Goal: Information Seeking & Learning: Learn about a topic

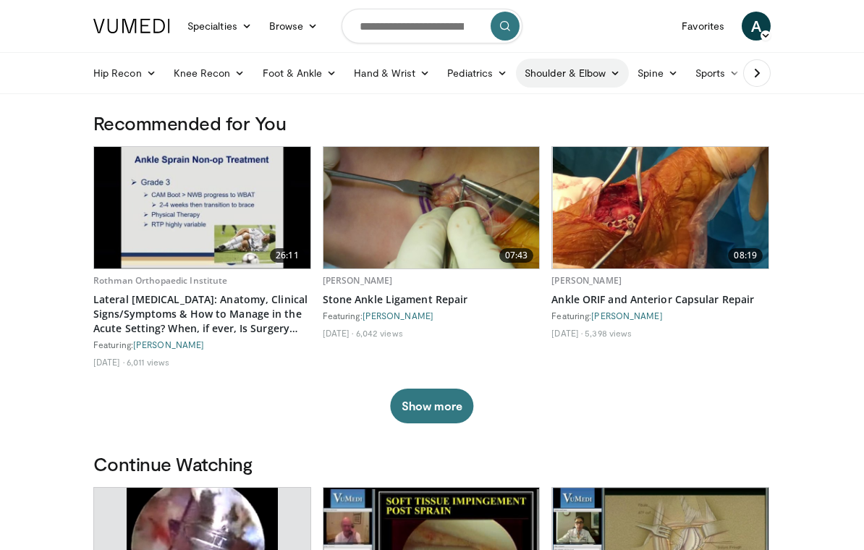
click at [610, 73] on icon at bounding box center [615, 73] width 10 height 10
click at [496, 102] on link "Elbow" at bounding box center [543, 107] width 172 height 23
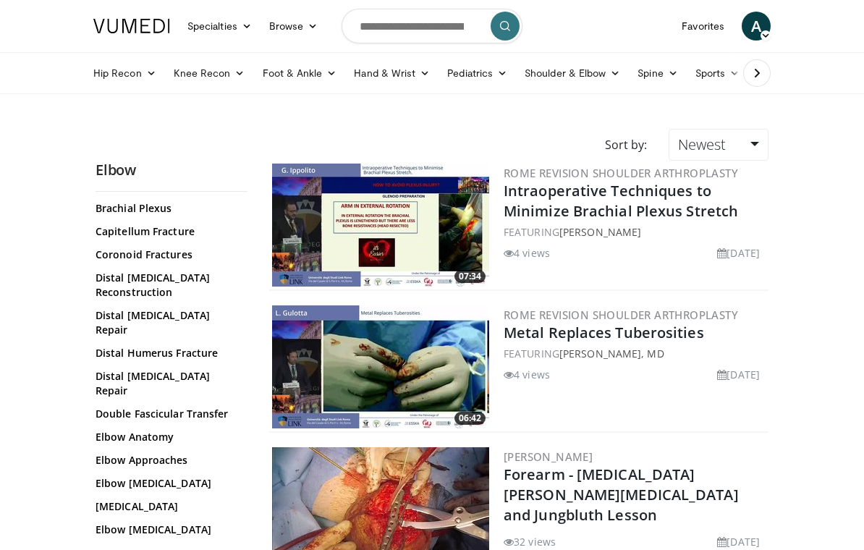
scroll to position [64, 0]
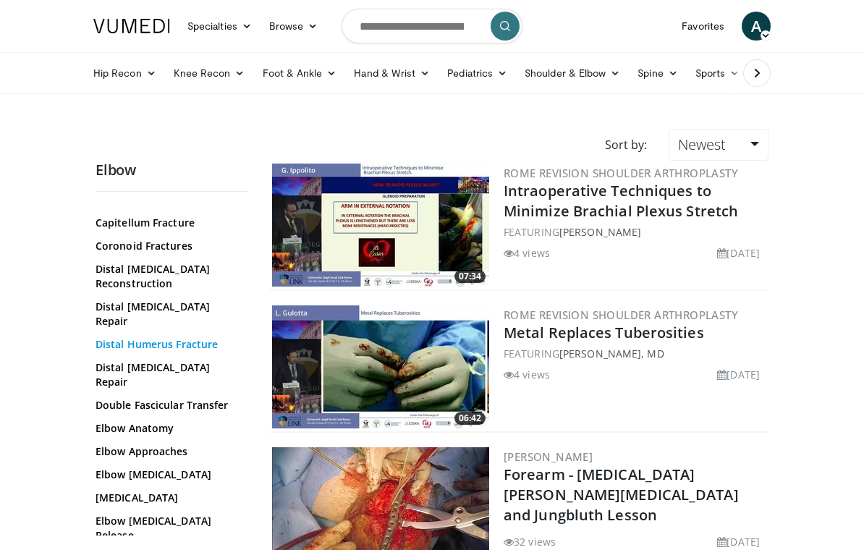
click at [201, 337] on link "Distal Humerus Fracture" at bounding box center [168, 344] width 145 height 14
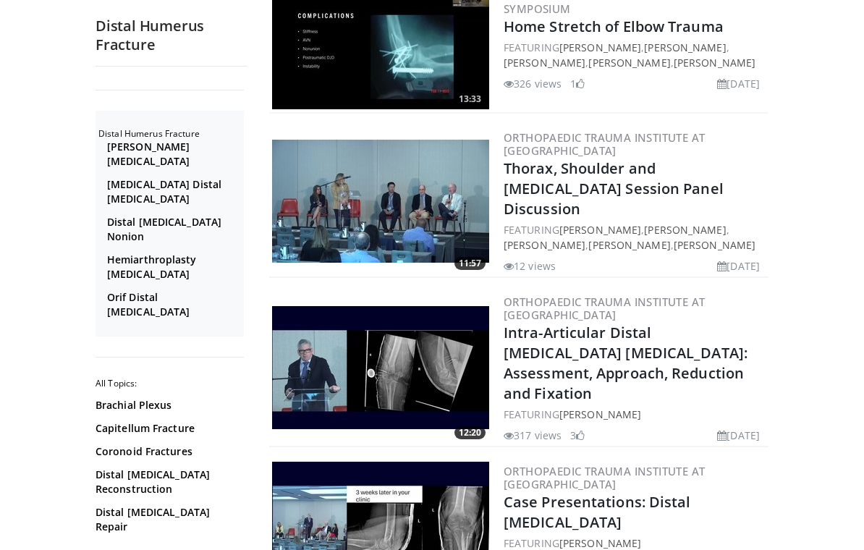
scroll to position [908, 0]
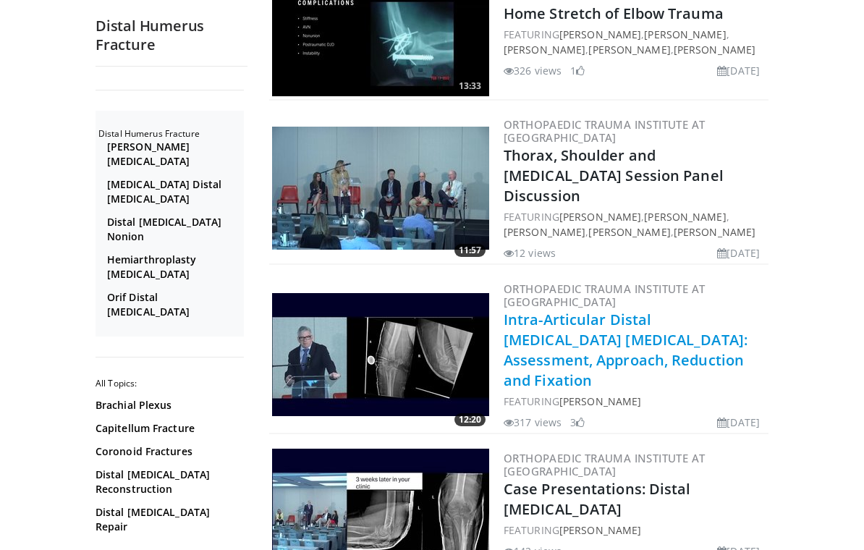
click at [560, 310] on link "Intra-Articular Distal Humerus Fractures: Assessment, Approach, Reduction and F…" at bounding box center [626, 350] width 244 height 80
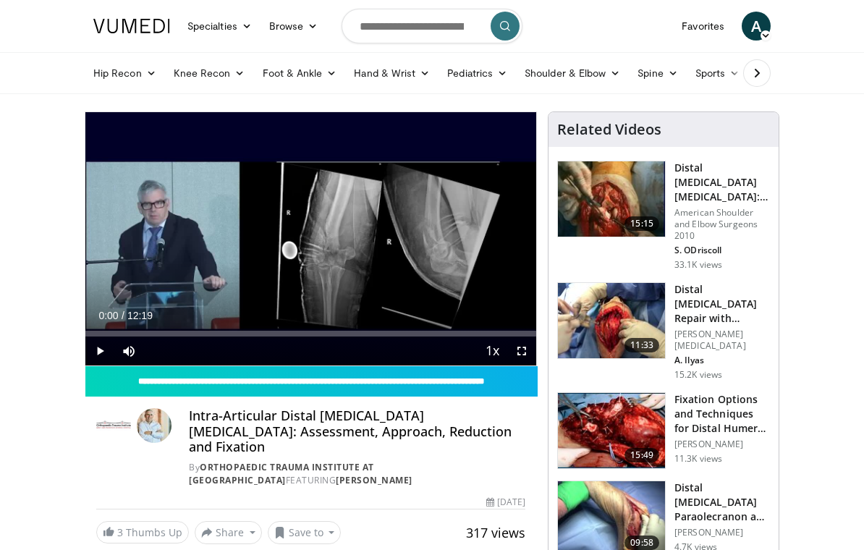
click at [703, 192] on h3 "Distal [MEDICAL_DATA] [MEDICAL_DATA]: How to Achieve Successful Fixation" at bounding box center [722, 182] width 96 height 43
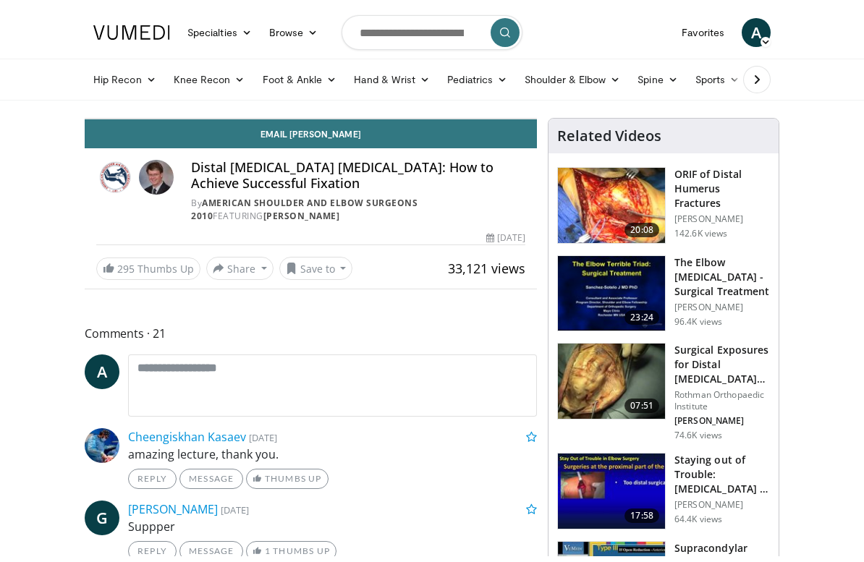
scroll to position [17, 0]
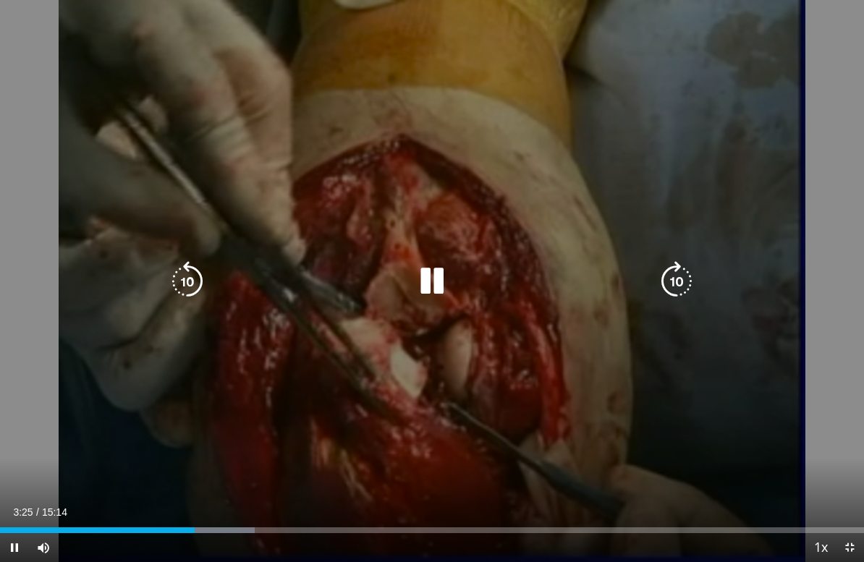
click at [443, 274] on icon "Video Player" at bounding box center [432, 281] width 41 height 41
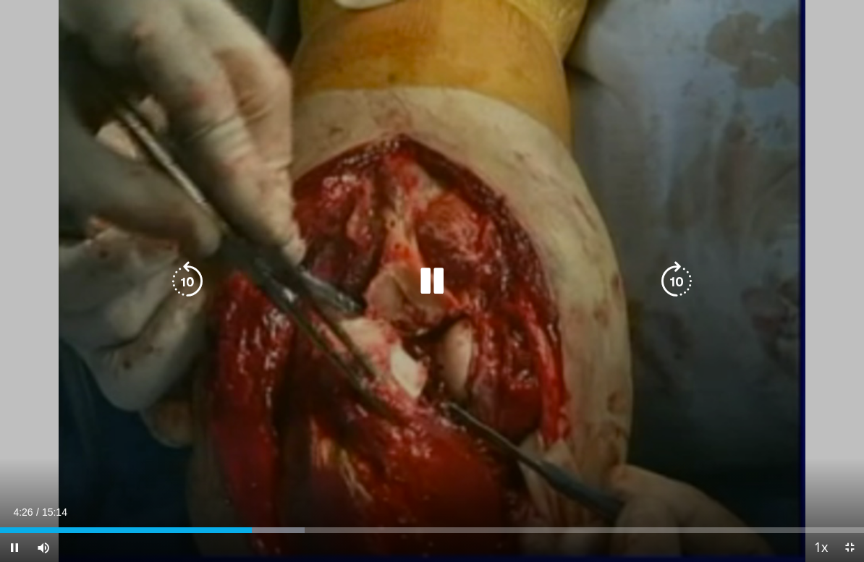
click at [423, 284] on icon "Video Player" at bounding box center [432, 281] width 41 height 41
click at [429, 279] on icon "Video Player" at bounding box center [432, 281] width 41 height 41
click at [423, 276] on icon "Video Player" at bounding box center [432, 281] width 41 height 41
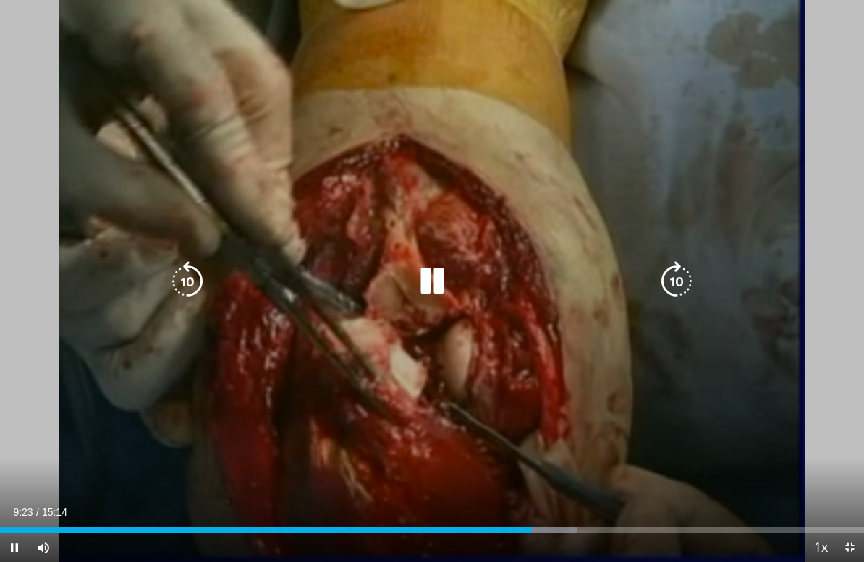
click at [438, 276] on icon "Video Player" at bounding box center [432, 281] width 41 height 41
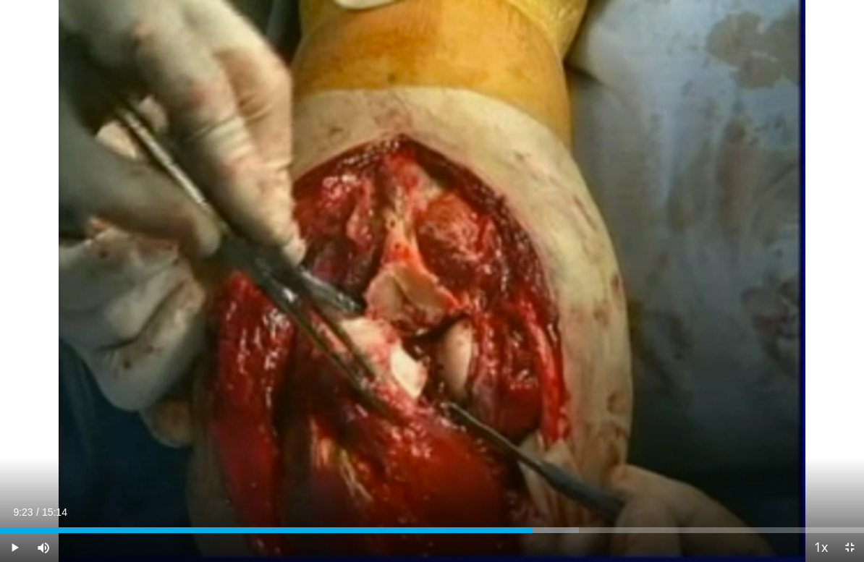
click at [385, 328] on div "10 seconds Tap to unmute" at bounding box center [432, 281] width 864 height 562
click at [438, 294] on icon "Video Player" at bounding box center [432, 281] width 41 height 41
